Goal: Information Seeking & Learning: Learn about a topic

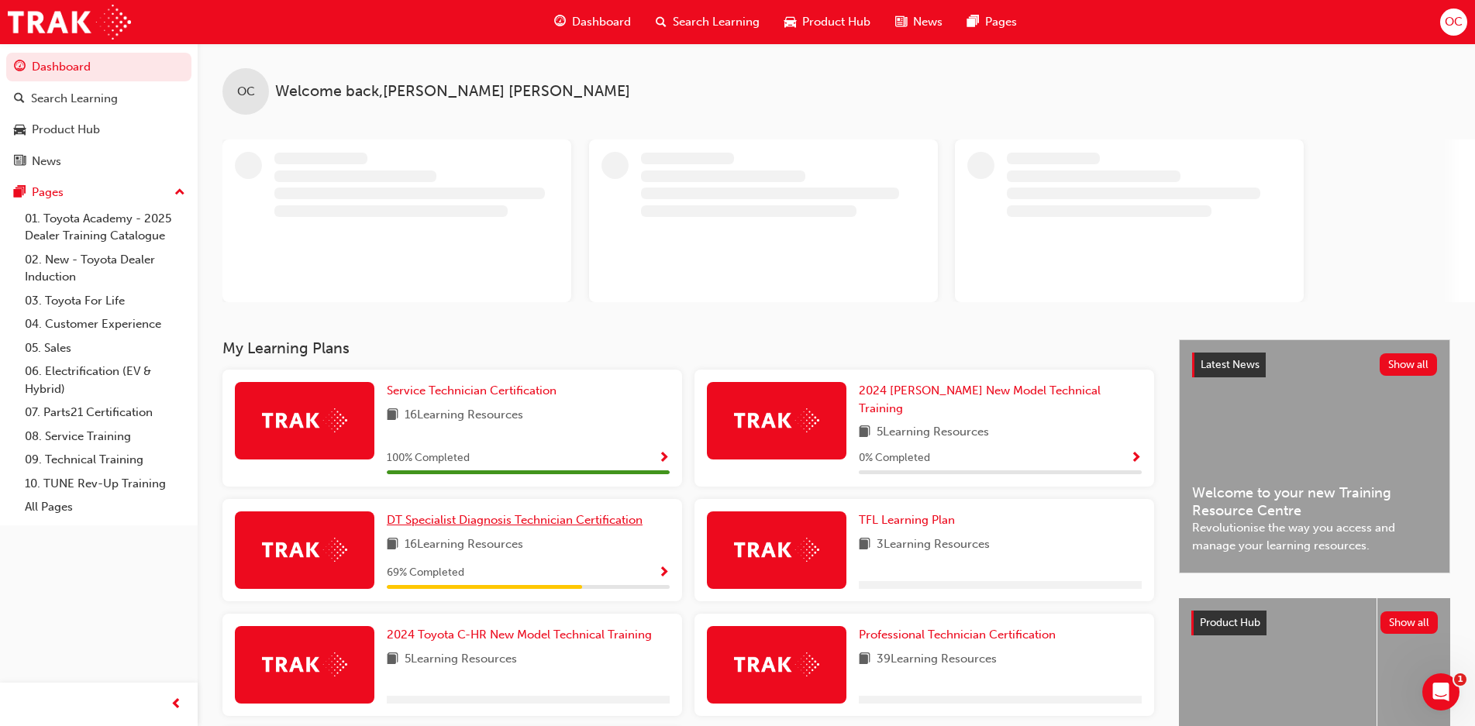
click at [502, 513] on span "DT Specialist Diagnosis Technician Certification" at bounding box center [515, 520] width 256 height 14
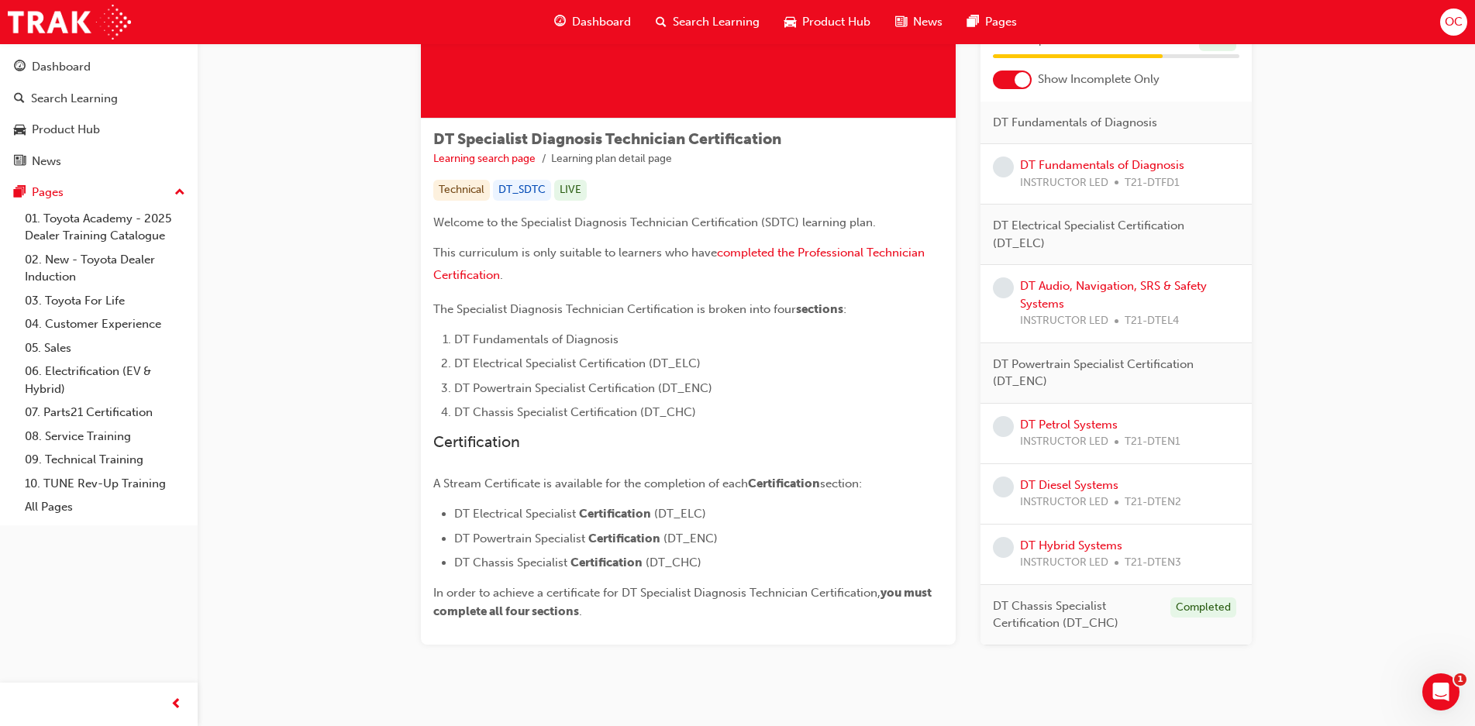
scroll to position [226, 0]
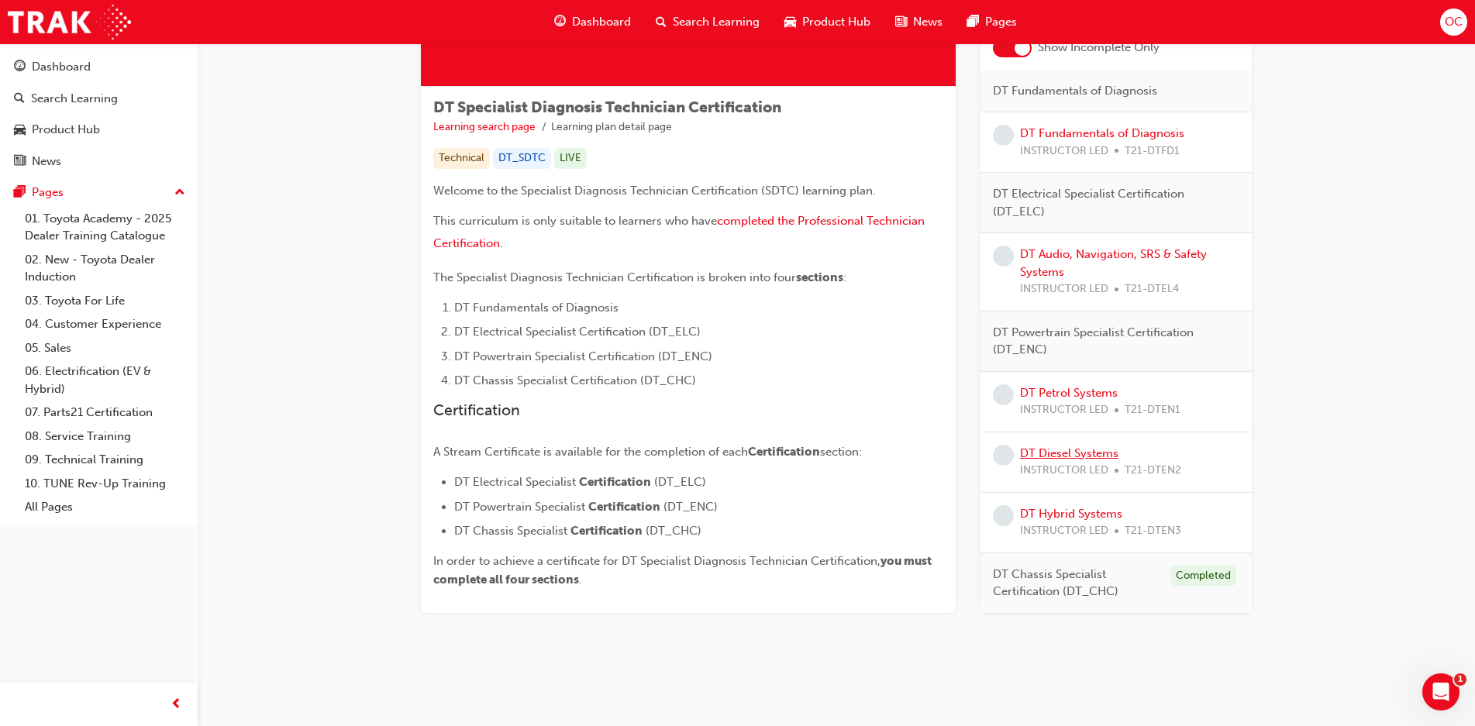
click at [1079, 459] on link "DT Diesel Systems" at bounding box center [1069, 453] width 98 height 14
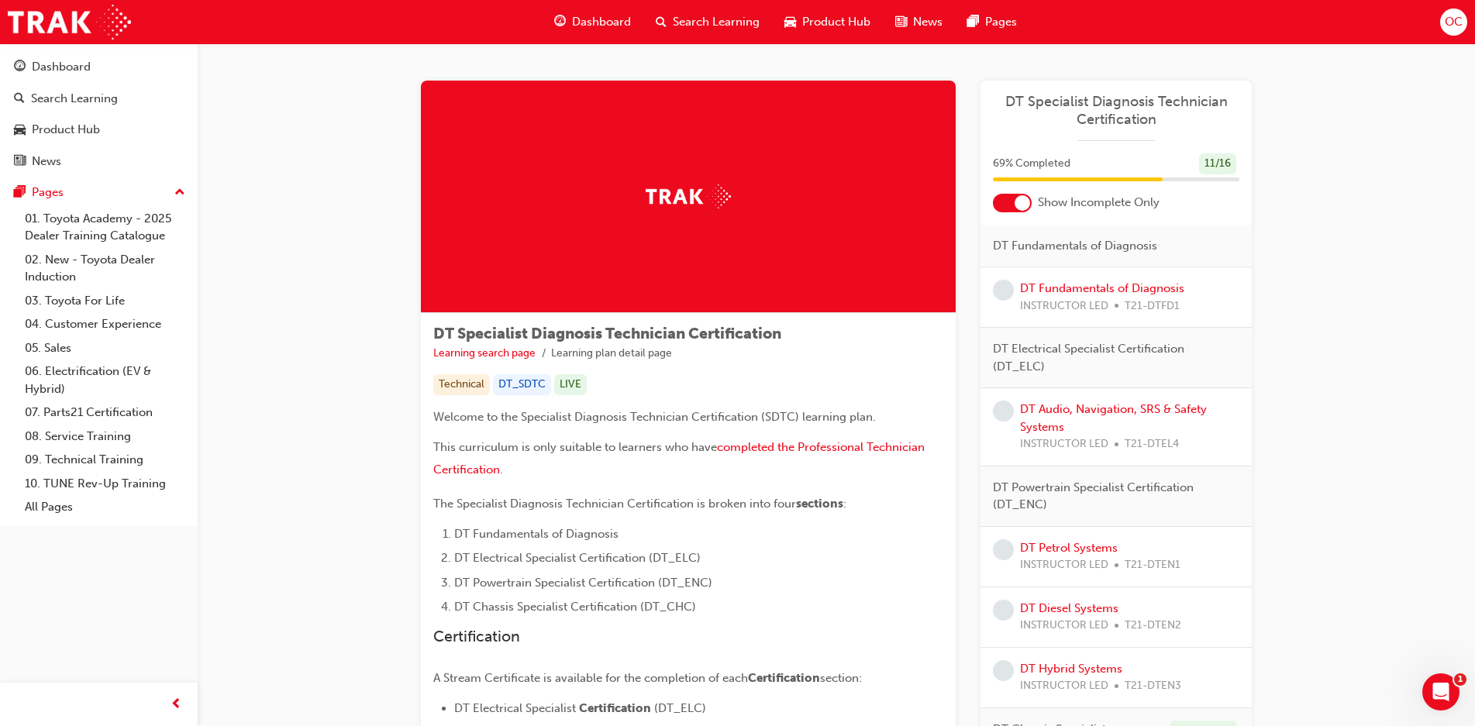
scroll to position [78, 0]
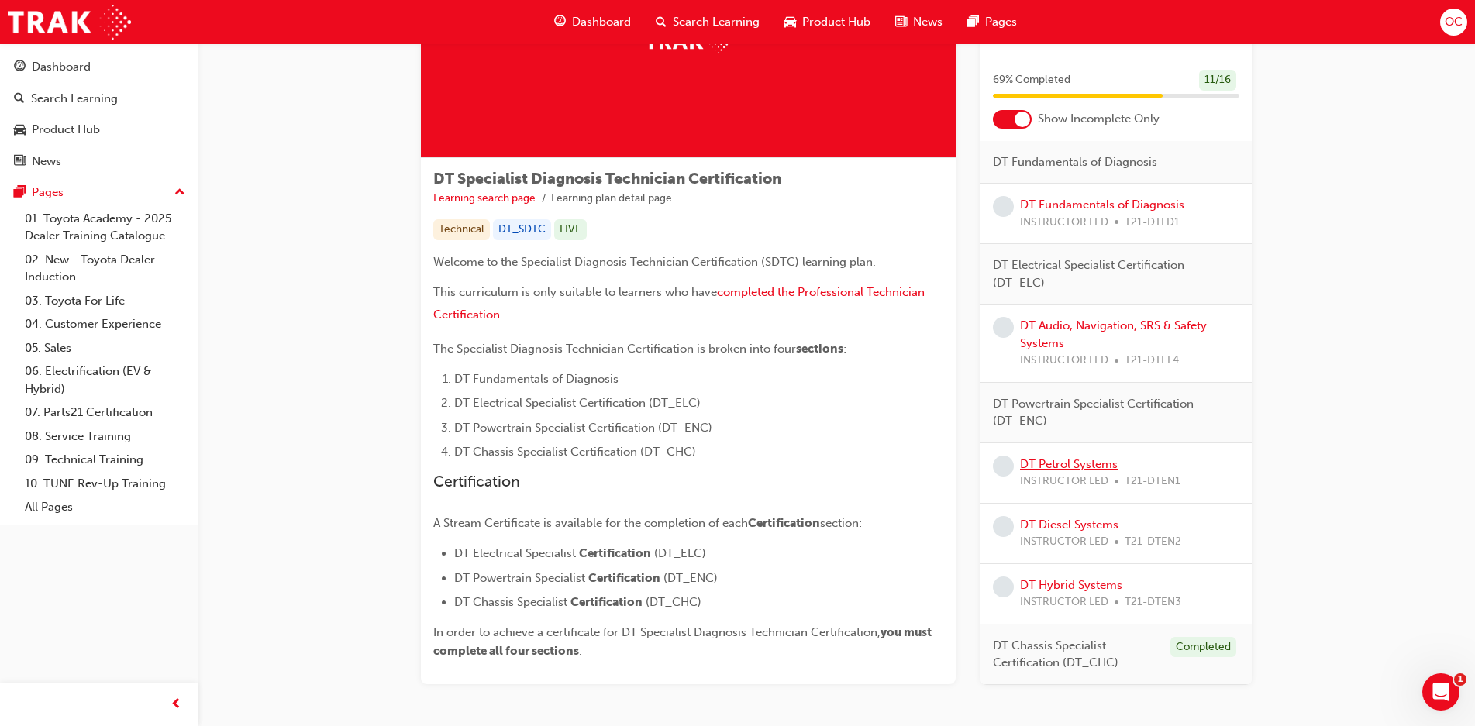
click at [1064, 467] on link "DT Petrol Systems" at bounding box center [1069, 464] width 98 height 14
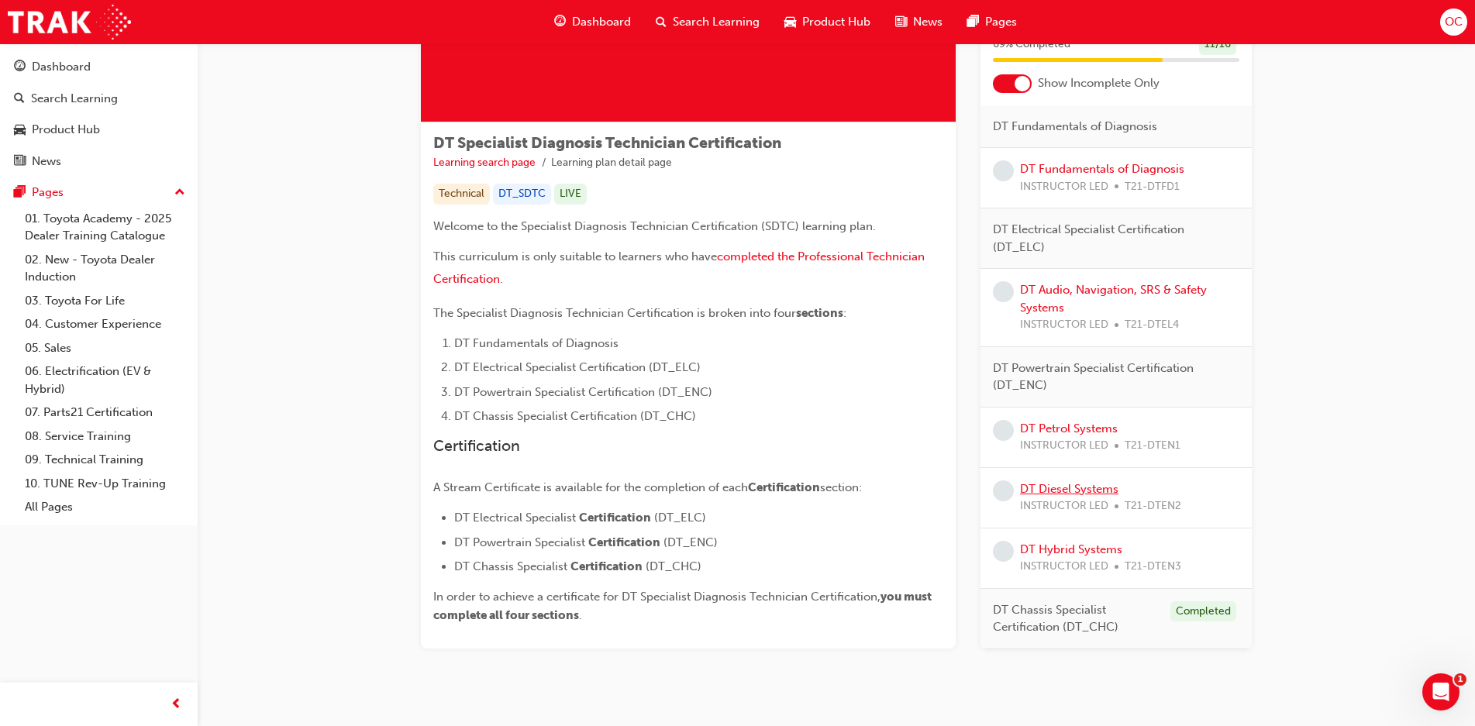
scroll to position [149, 0]
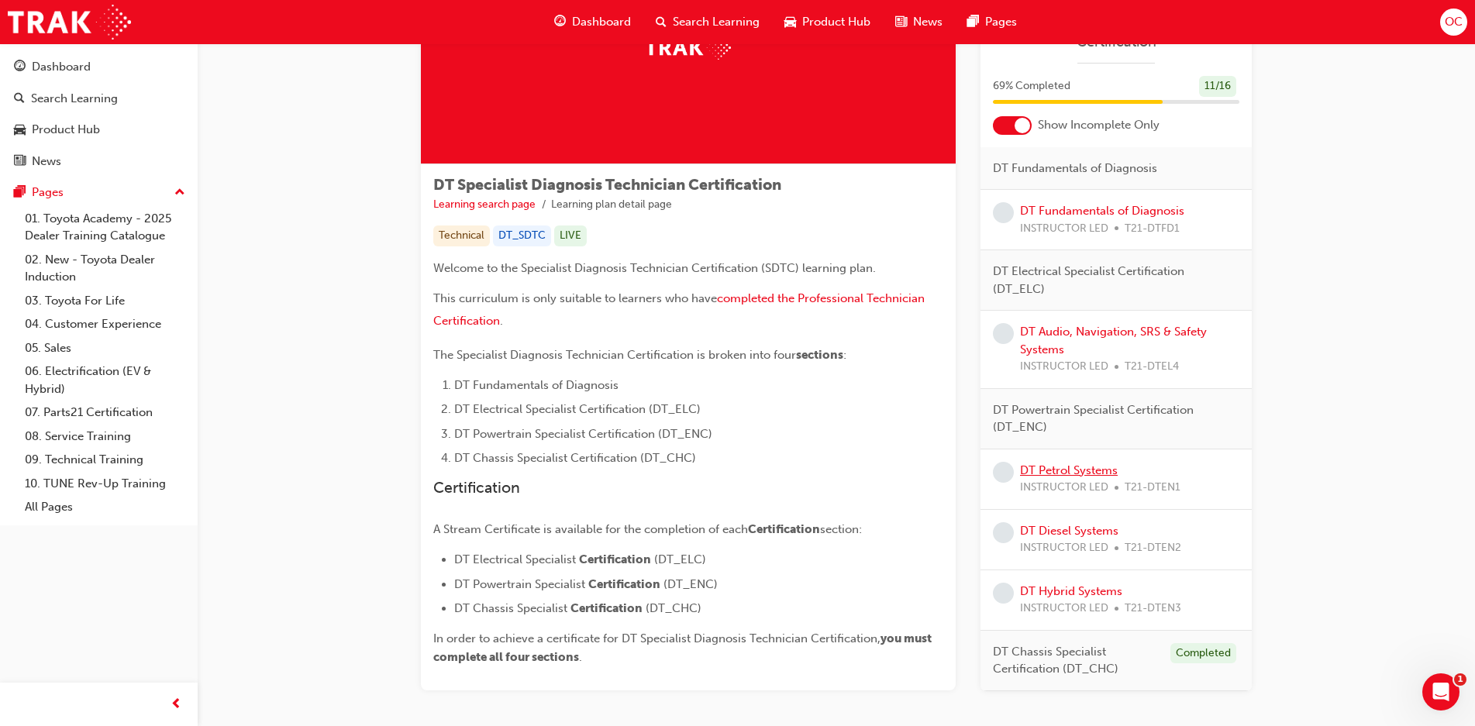
click at [1066, 474] on link "DT Petrol Systems" at bounding box center [1069, 470] width 98 height 14
